Goal: Task Accomplishment & Management: Complete application form

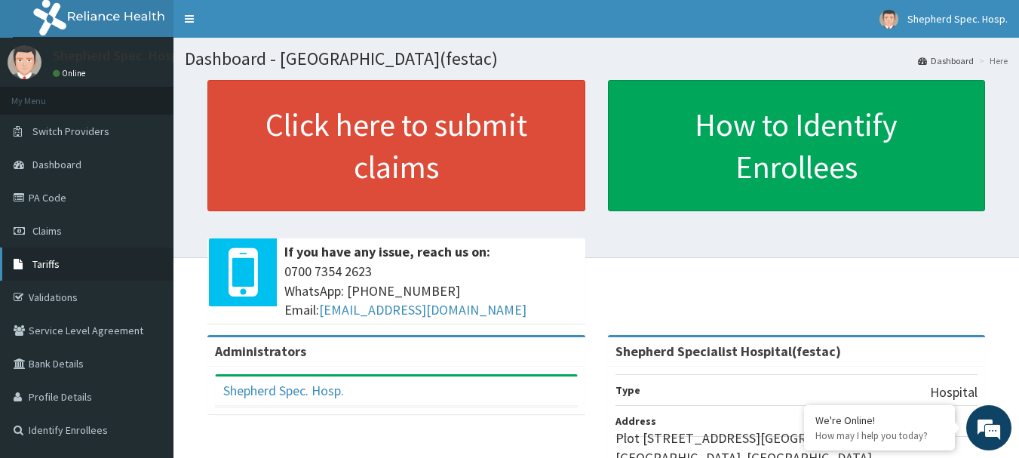
click at [81, 259] on link "Tariffs" at bounding box center [87, 264] width 174 height 33
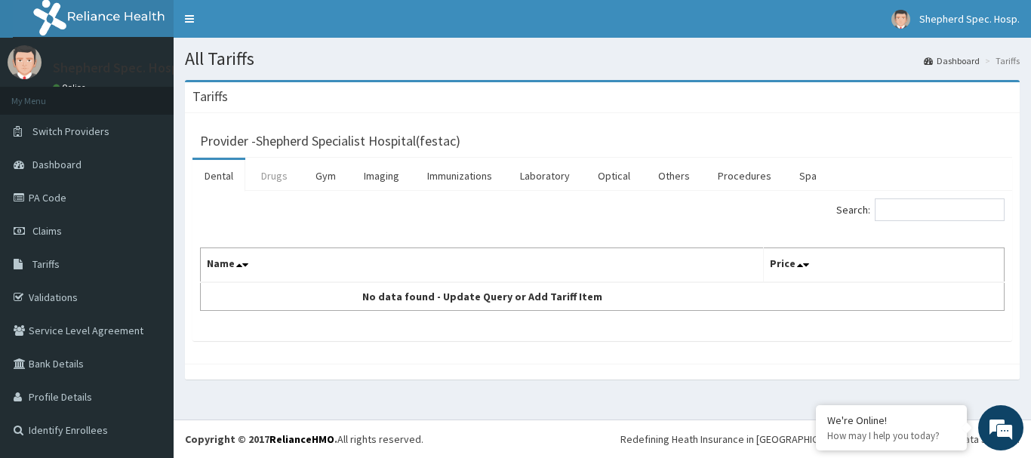
click at [278, 172] on link "Drugs" at bounding box center [274, 176] width 51 height 32
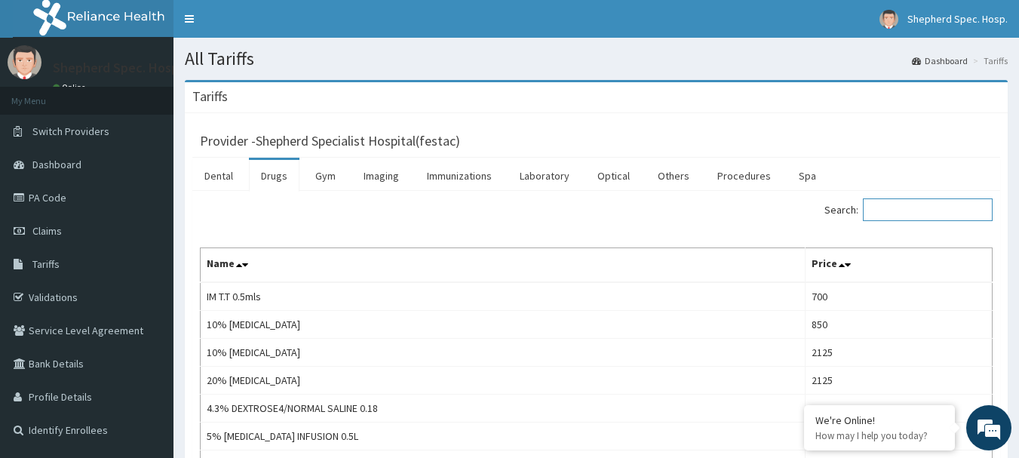
click at [913, 217] on input "Search:" at bounding box center [928, 209] width 130 height 23
click at [738, 175] on link "Procedures" at bounding box center [745, 176] width 78 height 32
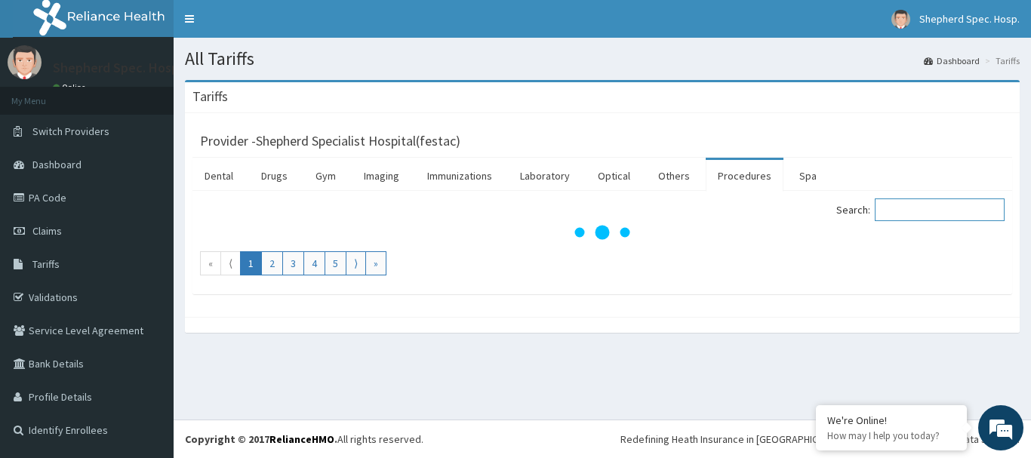
click at [924, 214] on input "Search:" at bounding box center [940, 209] width 130 height 23
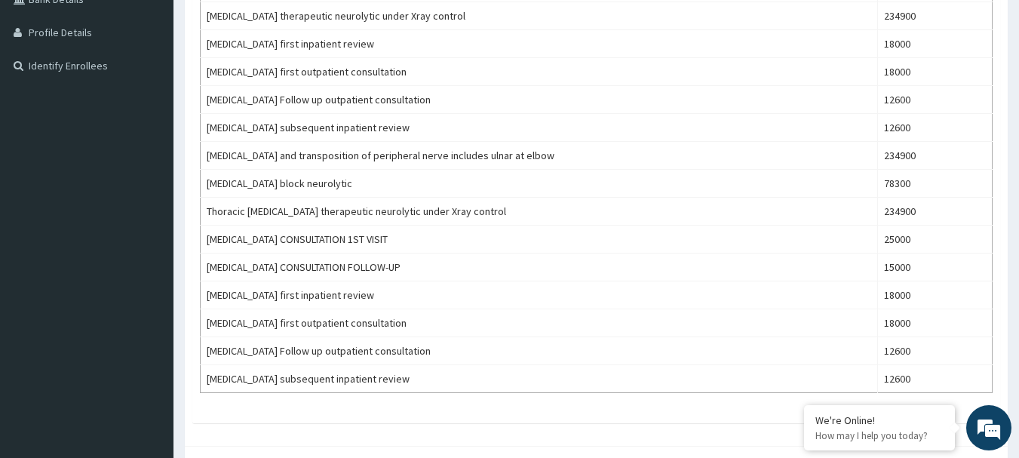
scroll to position [433, 0]
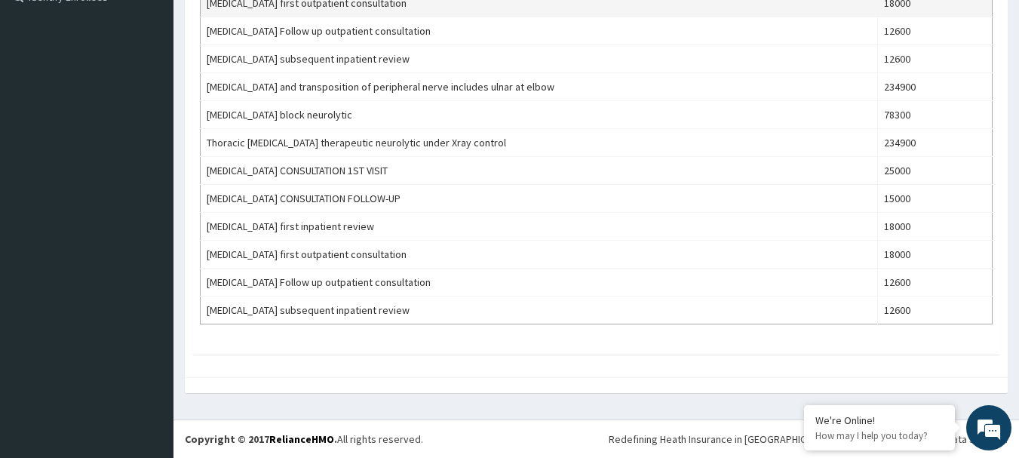
type input "UROL"
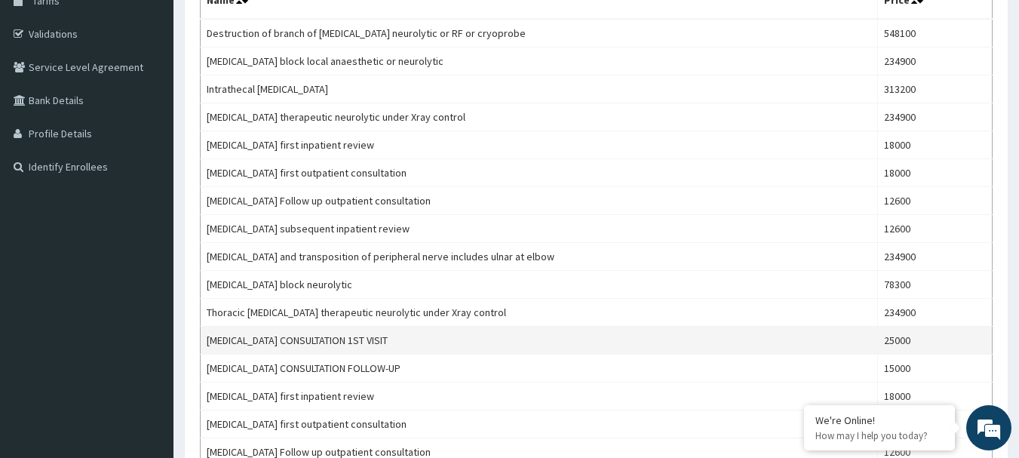
scroll to position [131, 0]
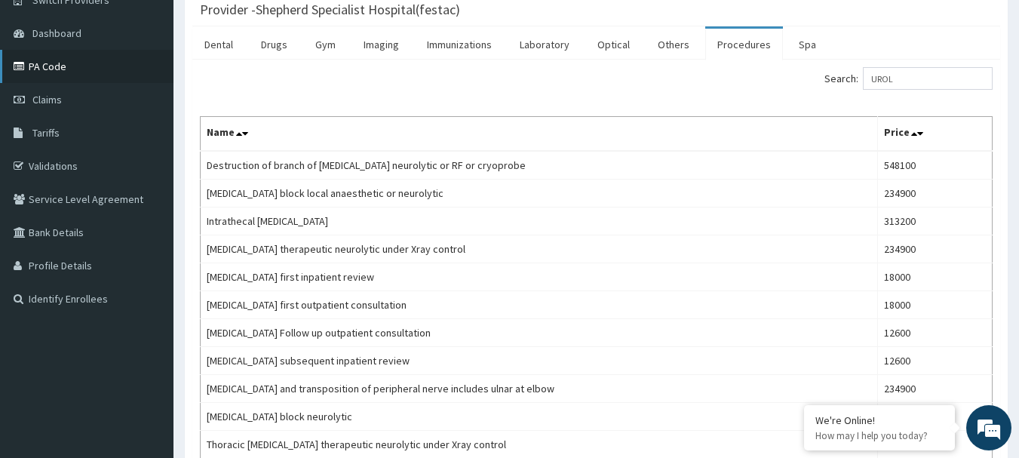
click at [66, 62] on link "PA Code" at bounding box center [87, 66] width 174 height 33
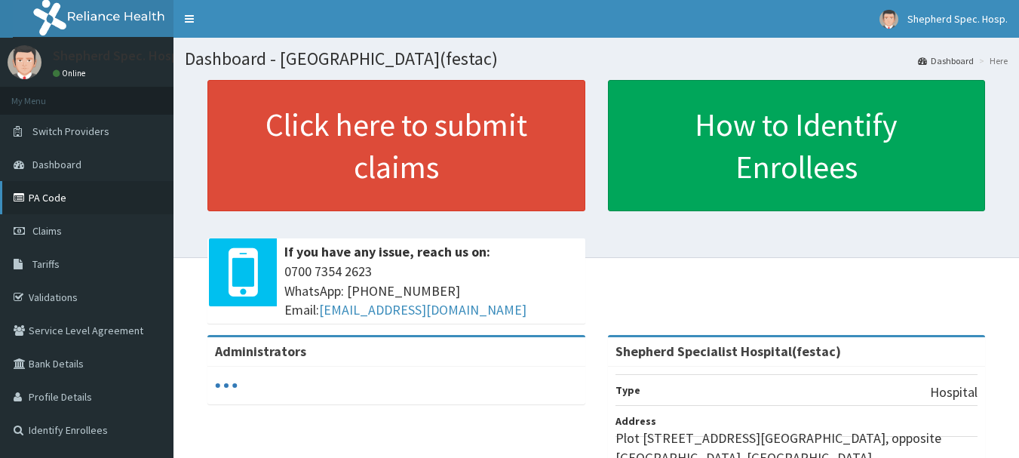
click at [83, 198] on link "PA Code" at bounding box center [87, 197] width 174 height 33
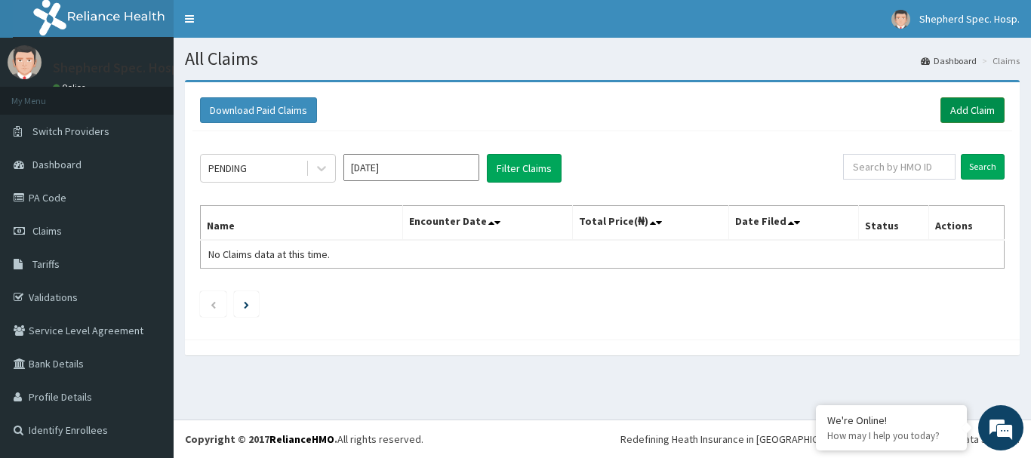
click at [970, 120] on link "Add Claim" at bounding box center [972, 110] width 64 height 26
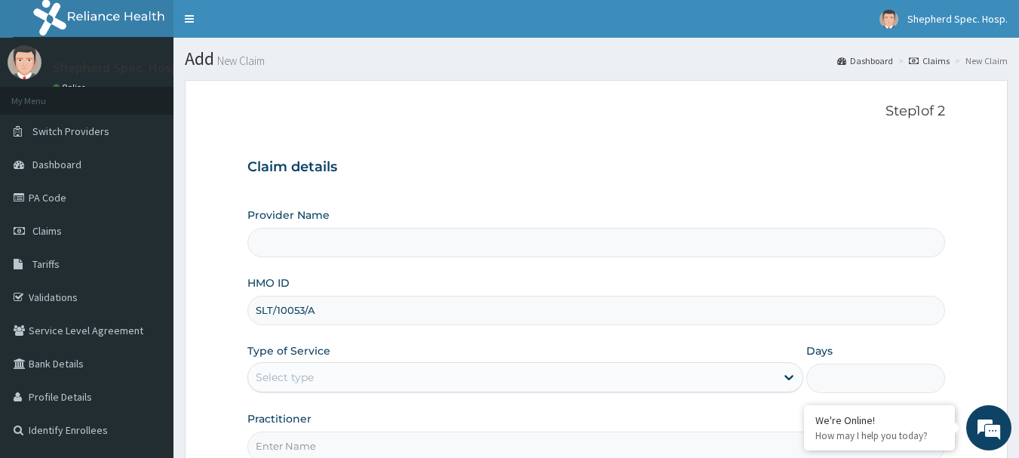
type input "SLT/10053/A"
type input "Shepherd Specialist Hospital(festac)"
click at [524, 340] on div "Provider Name Shepherd Specialist Hospital(festac) HMO ID SLT/10053/A Type of S…" at bounding box center [597, 335] width 699 height 254
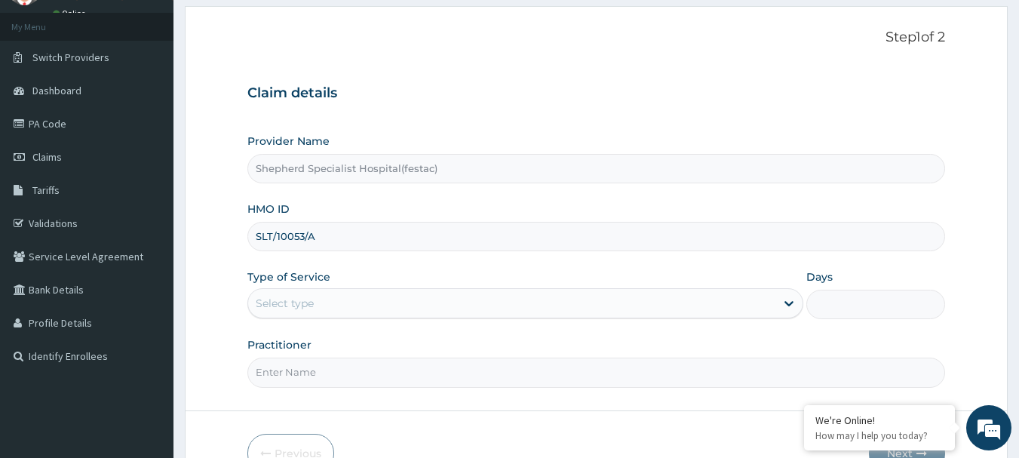
scroll to position [162, 0]
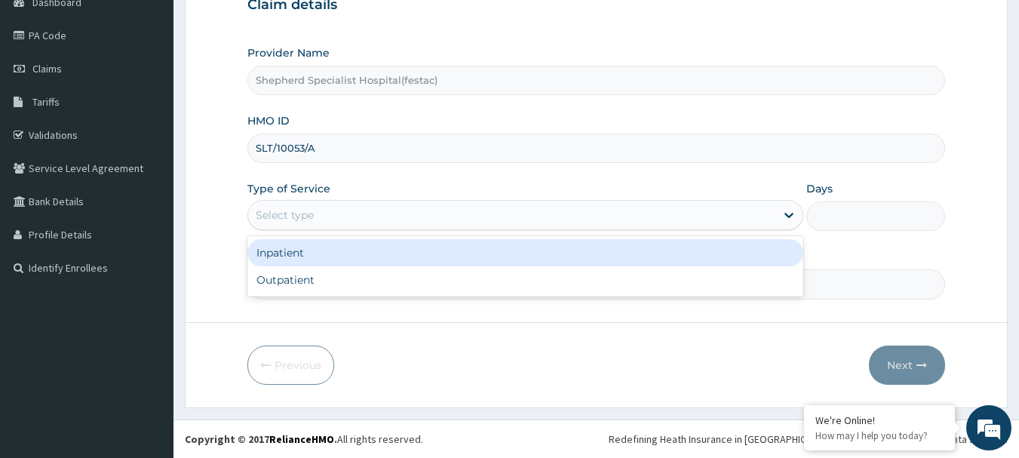
click at [438, 208] on div "Select type" at bounding box center [511, 215] width 527 height 24
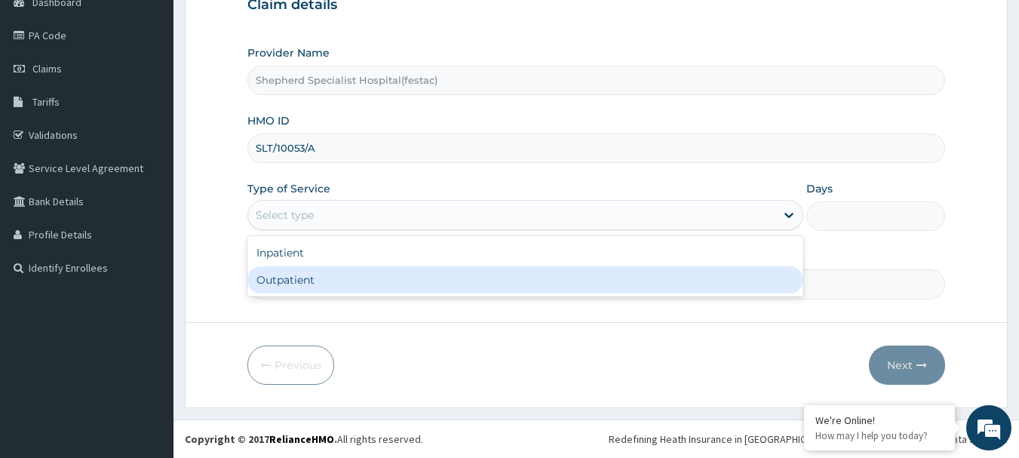
click at [291, 283] on div "Outpatient" at bounding box center [526, 279] width 556 height 27
type input "1"
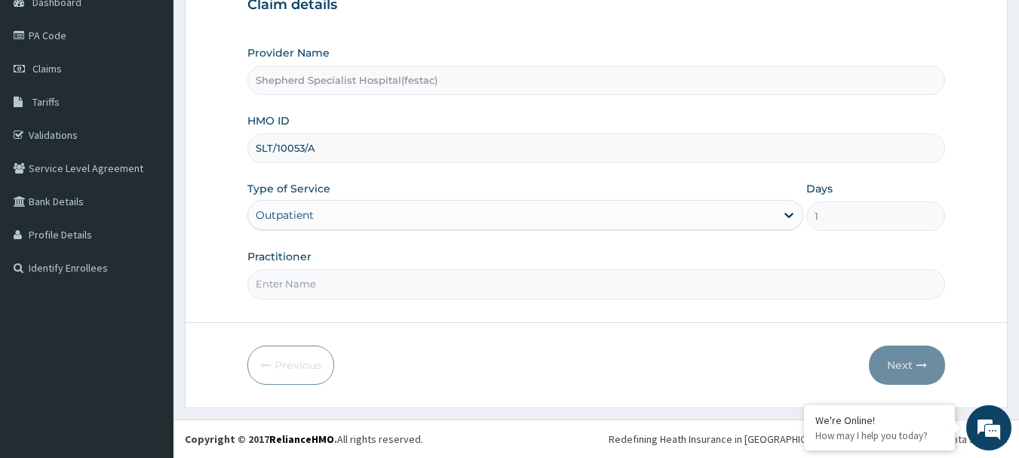
click at [311, 293] on input "Practitioner" at bounding box center [597, 283] width 699 height 29
type input "DR EDEWOR"
click at [919, 365] on icon "button" at bounding box center [922, 365] width 11 height 11
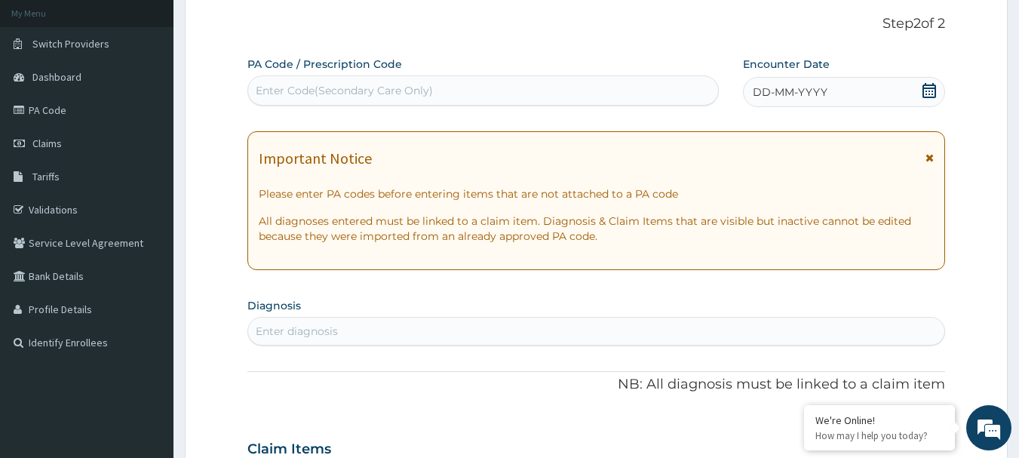
scroll to position [87, 0]
click at [391, 89] on div "Enter Code(Secondary Care Only)" at bounding box center [344, 91] width 177 height 15
paste input "PA/BE57F7"
type input "PA/BE57F7"
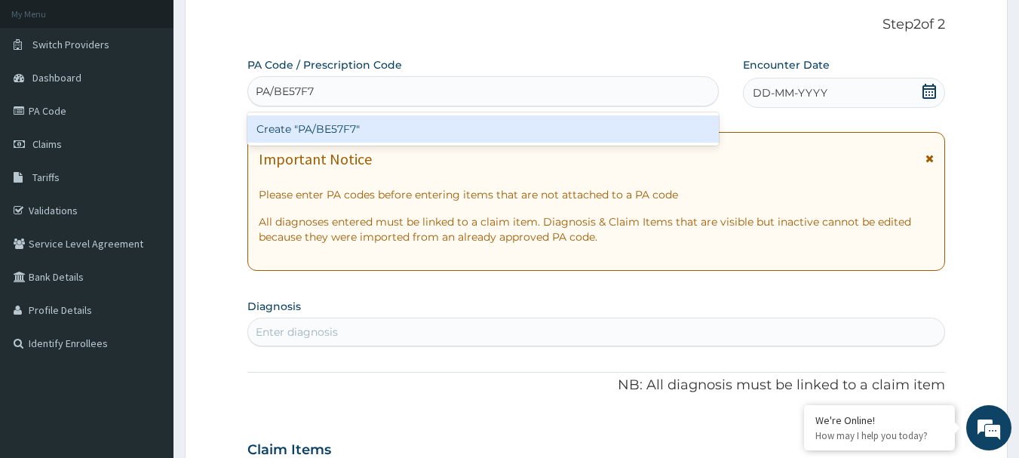
click at [394, 120] on div "Create "PA/BE57F7"" at bounding box center [484, 128] width 472 height 27
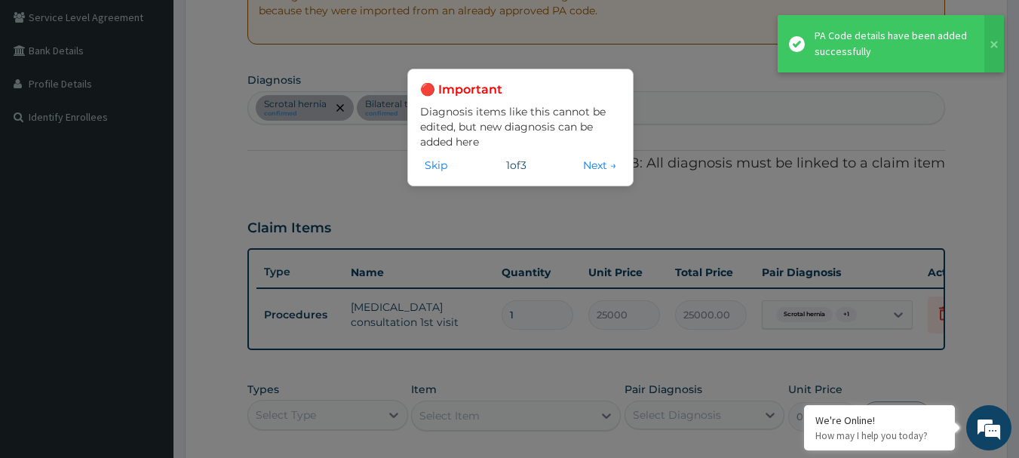
scroll to position [464, 0]
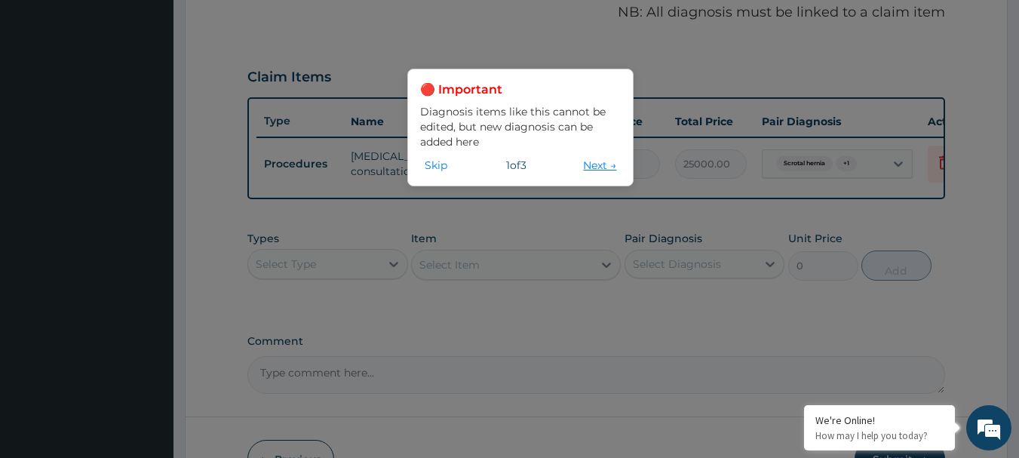
click at [589, 171] on button "Next →" at bounding box center [600, 165] width 42 height 17
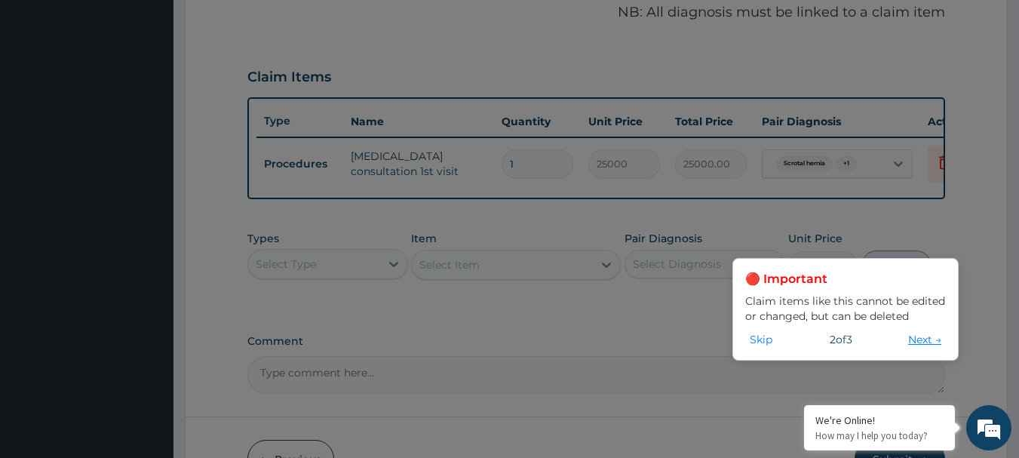
click at [930, 341] on button "Next →" at bounding box center [925, 339] width 42 height 17
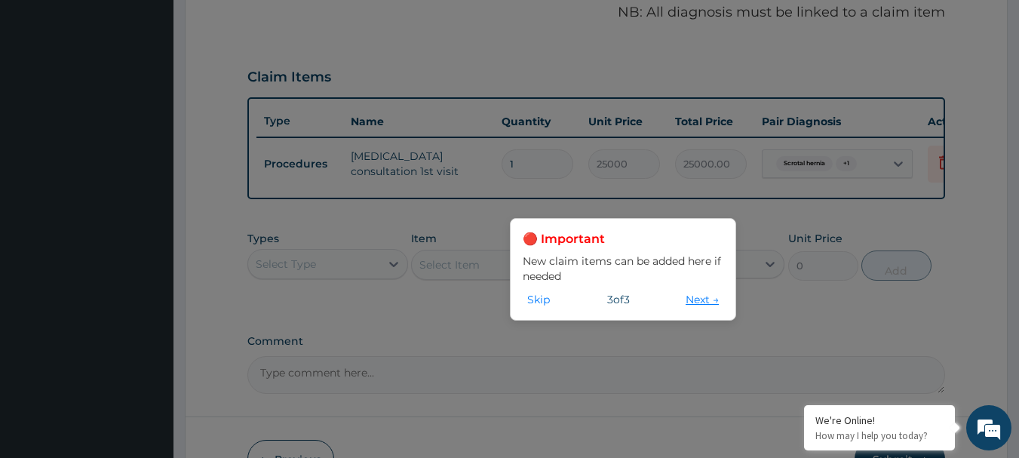
click at [691, 305] on button "Next →" at bounding box center [702, 299] width 42 height 17
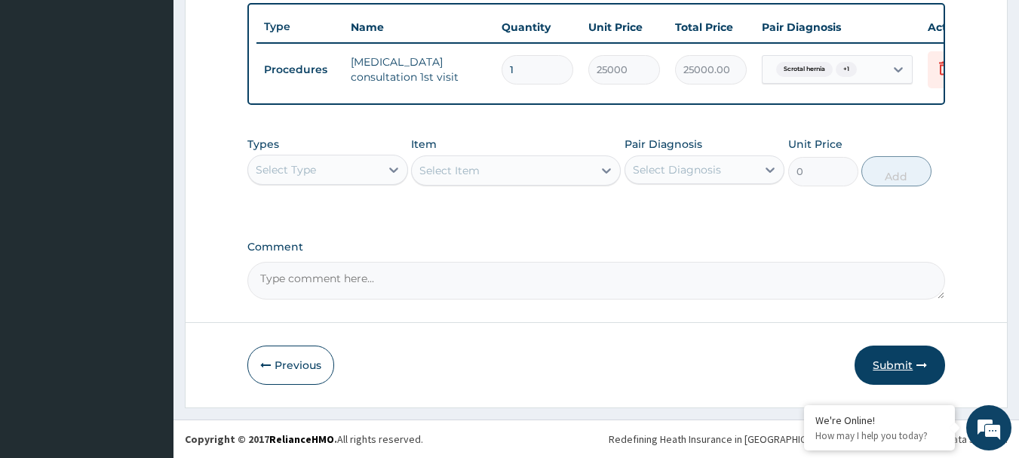
click at [899, 376] on button "Submit" at bounding box center [900, 365] width 91 height 39
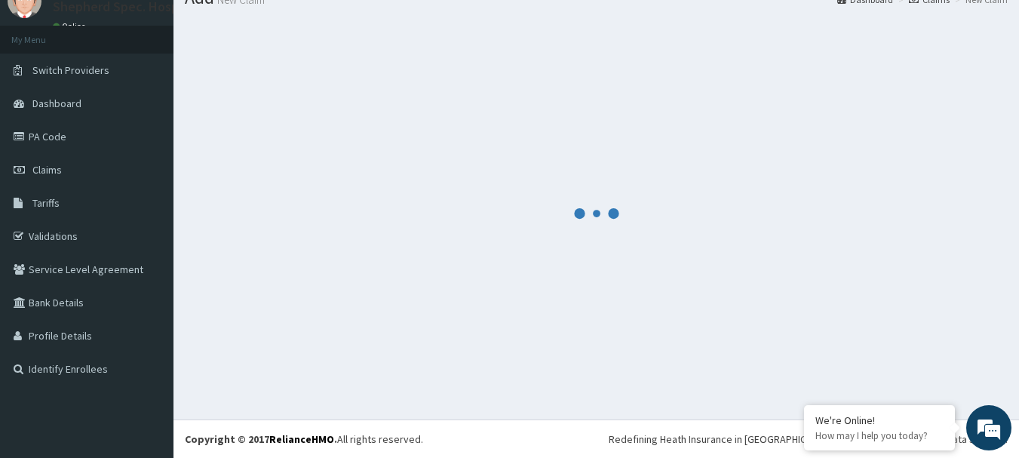
scroll to position [570, 0]
